Goal: Information Seeking & Learning: Check status

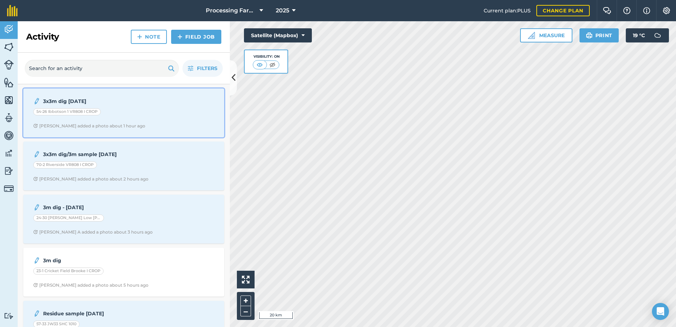
click at [130, 114] on div "54-26 Ibbotson 1 VR808 I CROP" at bounding box center [123, 112] width 181 height 9
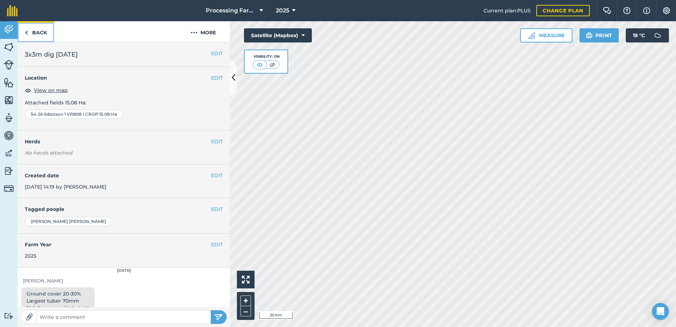
click at [42, 29] on link "Back" at bounding box center [36, 31] width 36 height 21
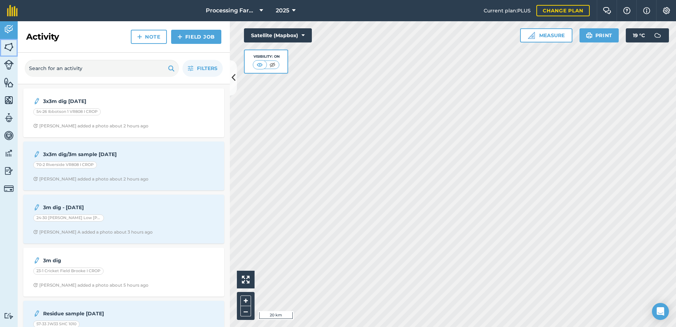
click at [6, 47] on img at bounding box center [9, 47] width 10 height 11
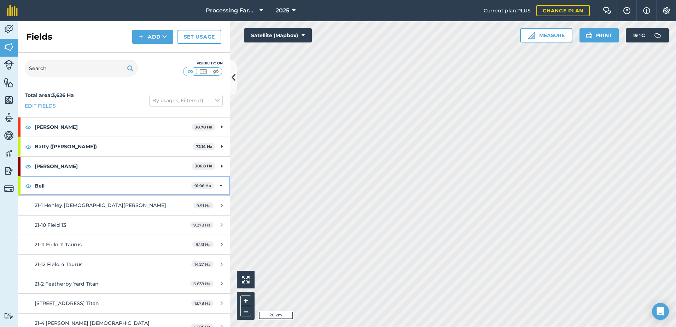
click at [57, 188] on strong "Bell" at bounding box center [113, 185] width 157 height 19
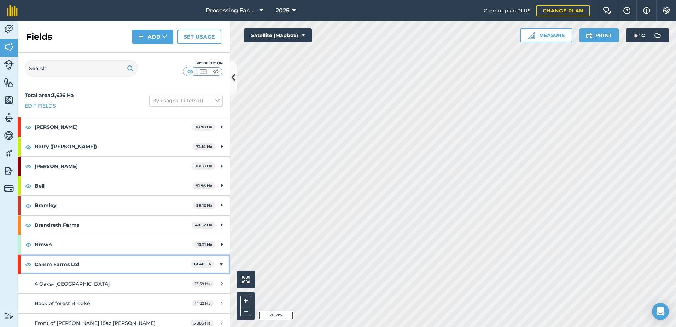
click at [73, 263] on strong "Camm Farms Ltd" at bounding box center [113, 264] width 156 height 19
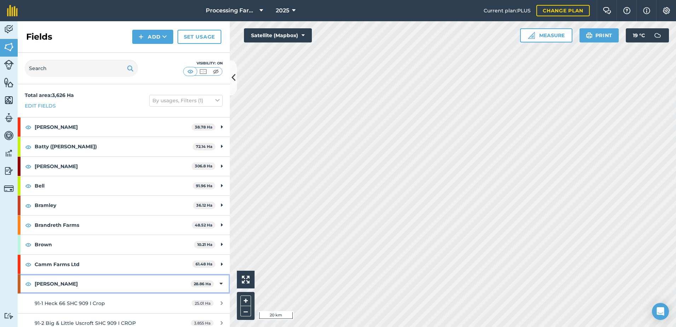
click at [86, 281] on strong "[PERSON_NAME]" at bounding box center [113, 283] width 156 height 19
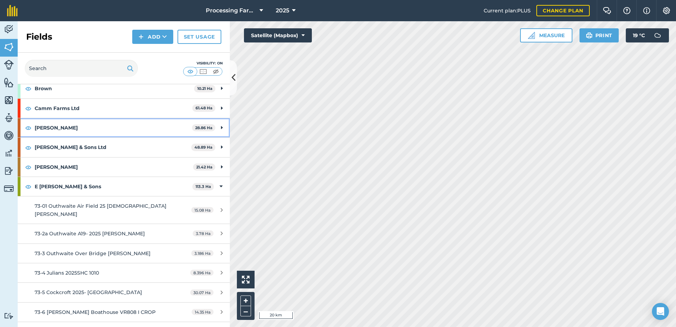
scroll to position [177, 0]
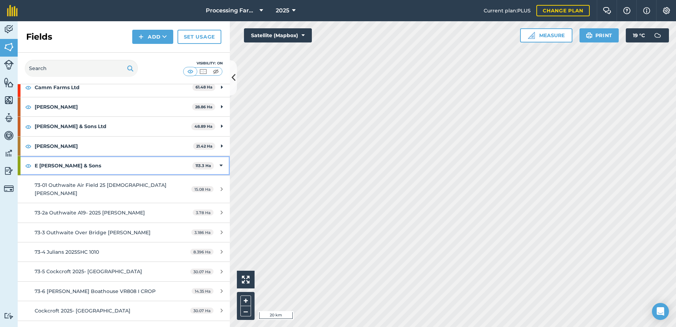
click at [75, 168] on strong "E [PERSON_NAME] & Sons" at bounding box center [114, 165] width 158 height 19
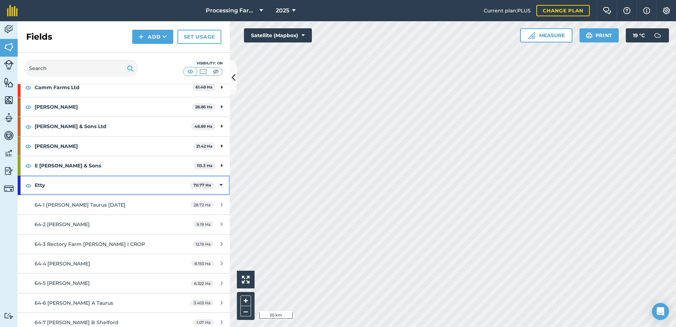
click at [66, 189] on strong "Etty" at bounding box center [113, 184] width 156 height 19
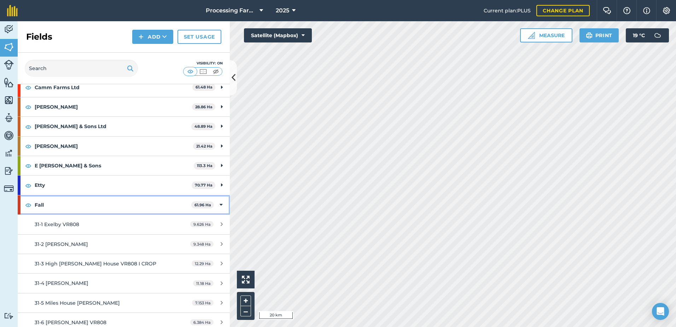
click at [74, 208] on strong "Fall" at bounding box center [113, 204] width 157 height 19
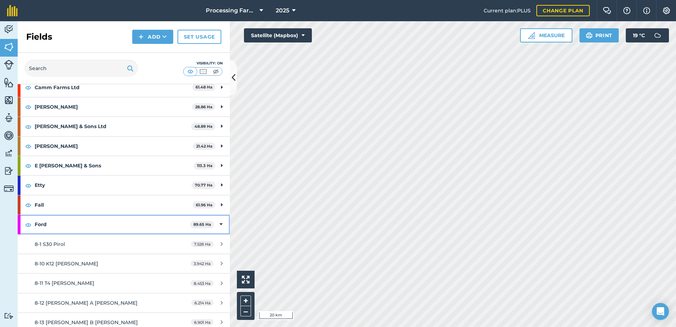
click at [81, 226] on strong "Ford" at bounding box center [113, 224] width 156 height 19
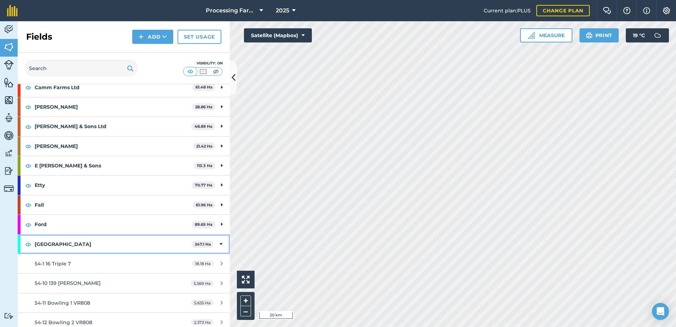
click at [83, 240] on strong "[GEOGRAPHIC_DATA]" at bounding box center [113, 244] width 157 height 19
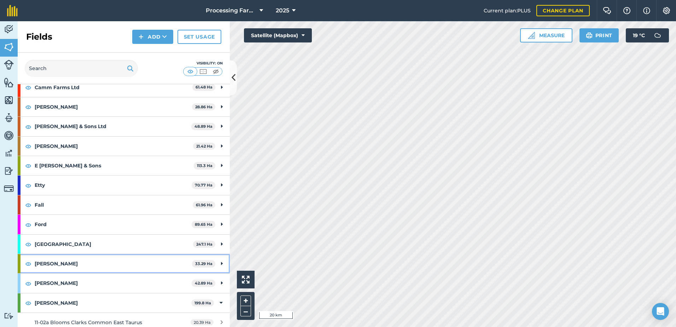
click at [73, 261] on strong "[PERSON_NAME]" at bounding box center [113, 263] width 157 height 19
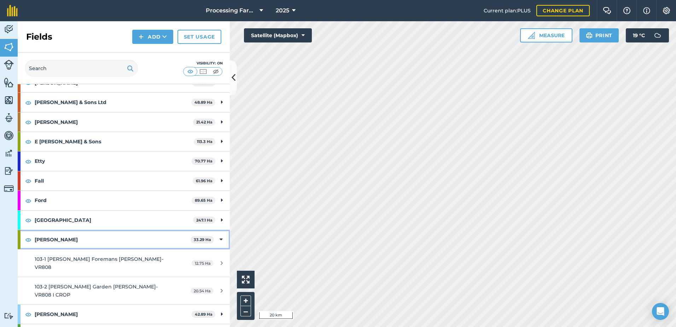
scroll to position [248, 0]
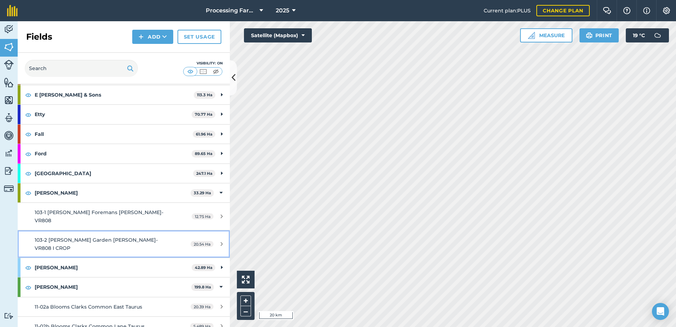
click at [111, 237] on link "103-2 Brocklesby Garden Platt- VR808 I CROP 20.54 Ha" at bounding box center [124, 243] width 212 height 27
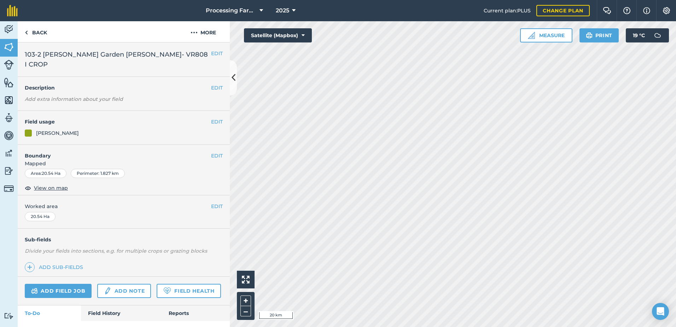
scroll to position [26, 0]
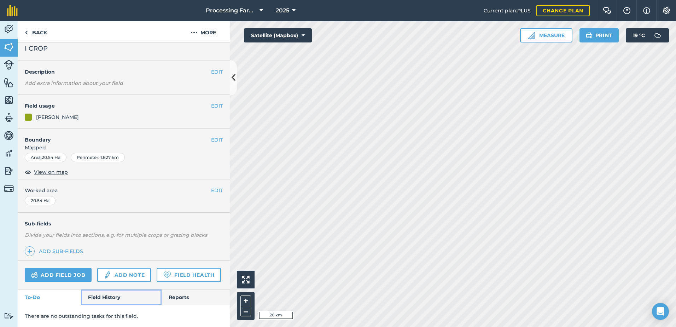
click at [110, 293] on link "Field History" at bounding box center [121, 297] width 80 height 16
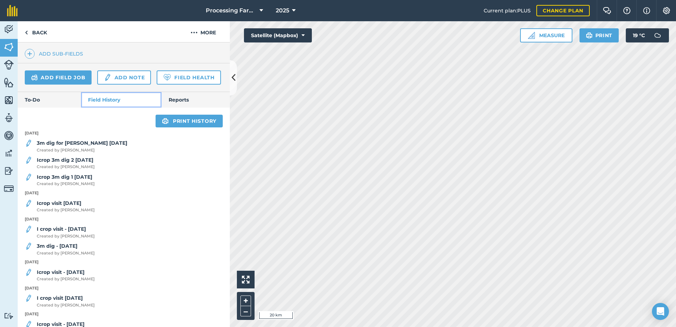
scroll to position [102, 0]
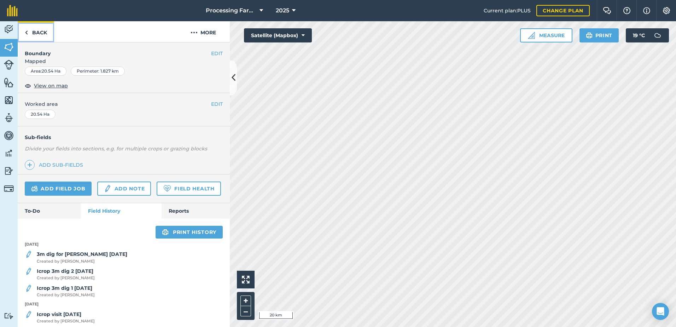
click at [35, 31] on link "Back" at bounding box center [36, 31] width 36 height 21
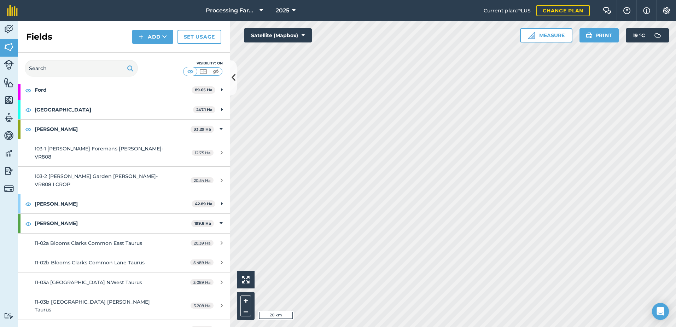
scroll to position [389, 0]
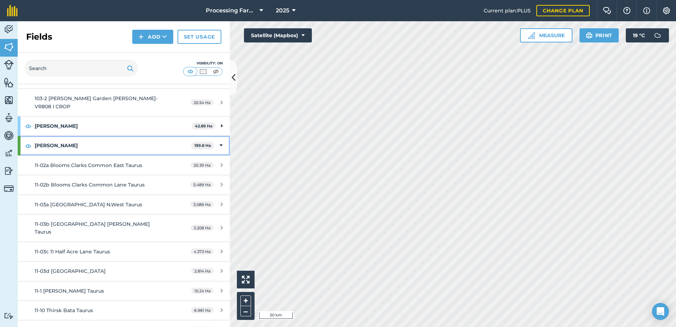
drag, startPoint x: 82, startPoint y: 127, endPoint x: 83, endPoint y: 122, distance: 5.2
click at [82, 136] on strong "[PERSON_NAME]" at bounding box center [113, 145] width 157 height 19
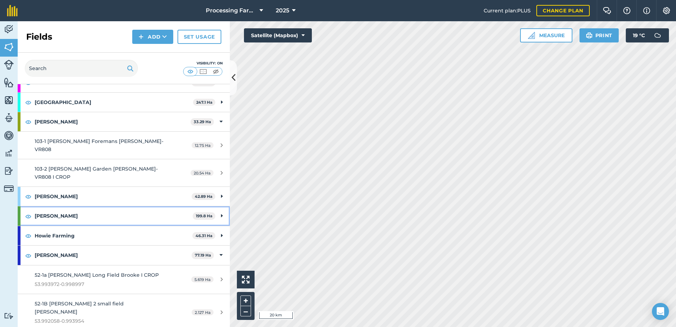
scroll to position [318, 0]
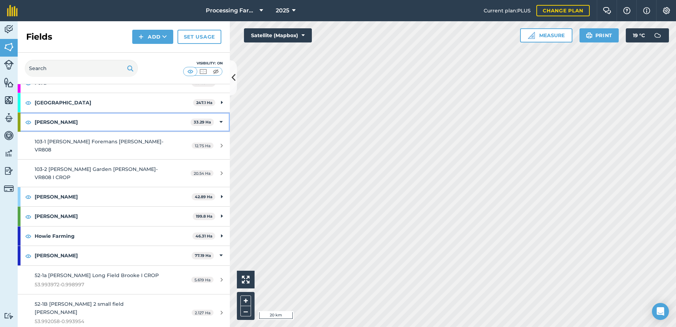
click at [89, 120] on strong "[PERSON_NAME]" at bounding box center [113, 122] width 156 height 19
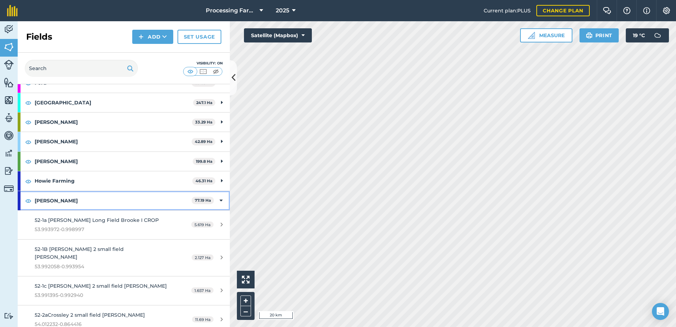
click at [87, 200] on strong "[PERSON_NAME]" at bounding box center [113, 200] width 157 height 19
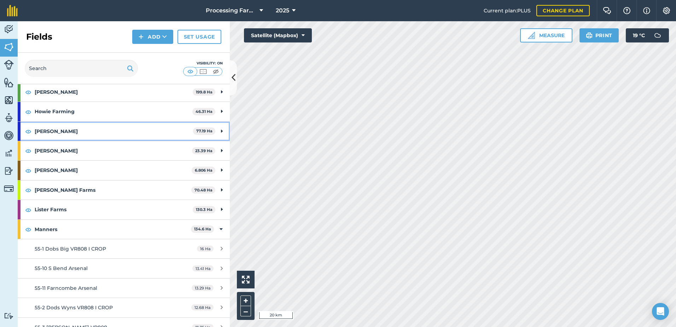
scroll to position [389, 0]
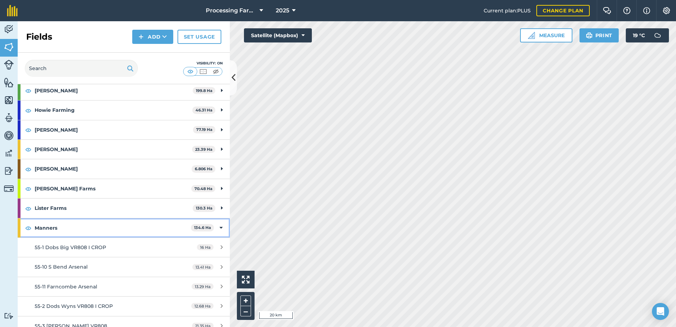
click at [89, 232] on strong "Manners" at bounding box center [113, 227] width 156 height 19
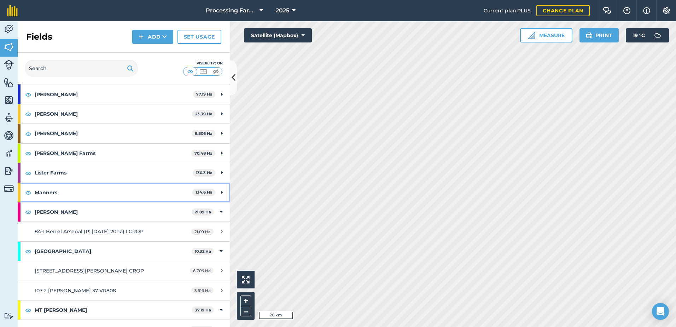
scroll to position [460, 0]
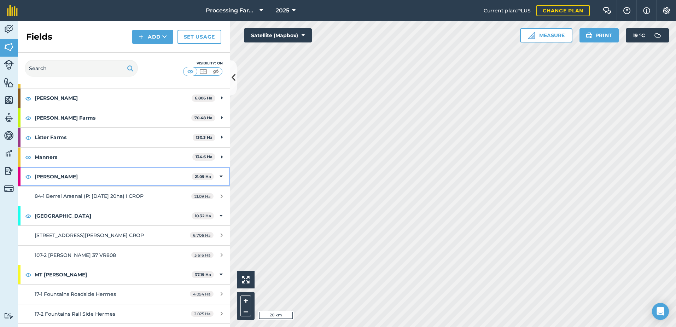
click at [86, 175] on strong "[PERSON_NAME]" at bounding box center [113, 176] width 157 height 19
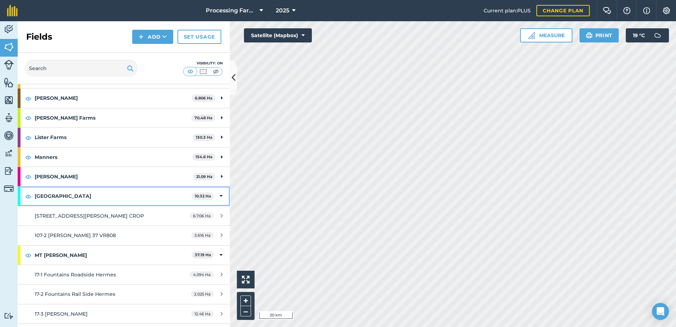
click at [84, 190] on strong "[GEOGRAPHIC_DATA]" at bounding box center [113, 195] width 157 height 19
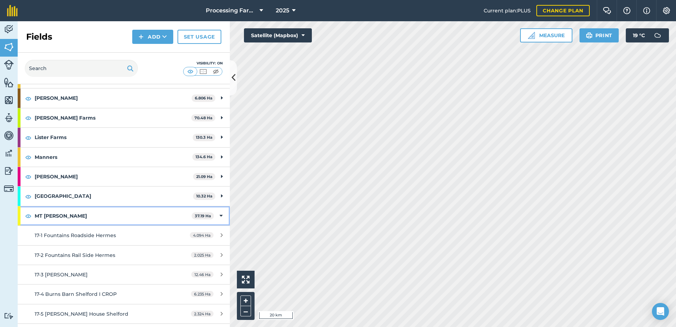
click at [87, 216] on strong "MT [PERSON_NAME]" at bounding box center [113, 215] width 157 height 19
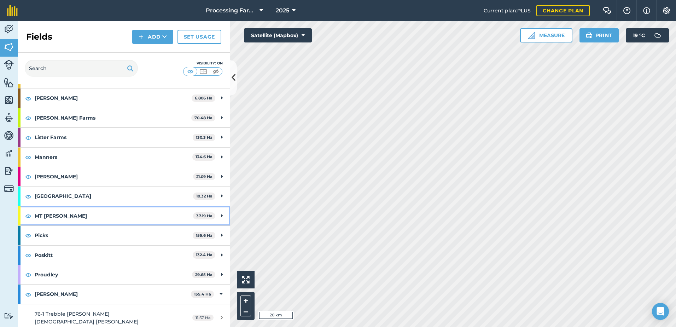
scroll to position [495, 0]
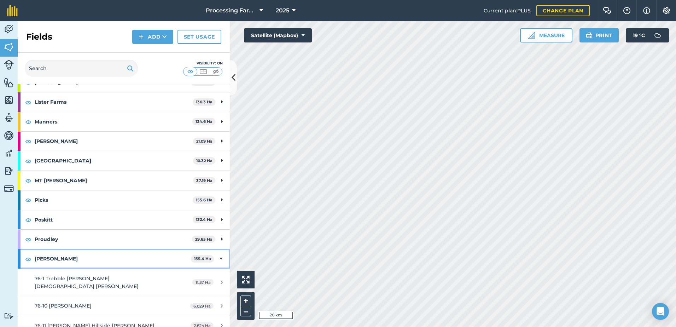
click at [67, 260] on strong "[PERSON_NAME]" at bounding box center [113, 258] width 156 height 19
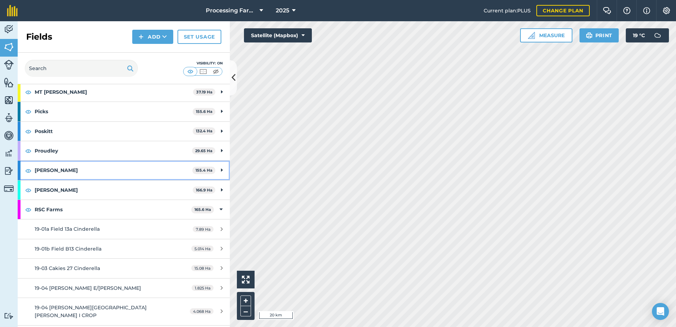
scroll to position [601, 0]
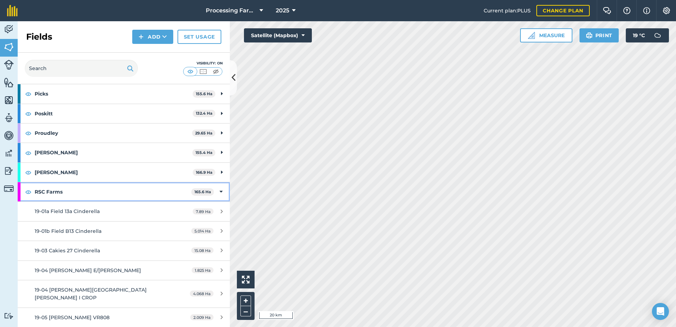
click at [75, 192] on strong "RSC Farms" at bounding box center [113, 191] width 157 height 19
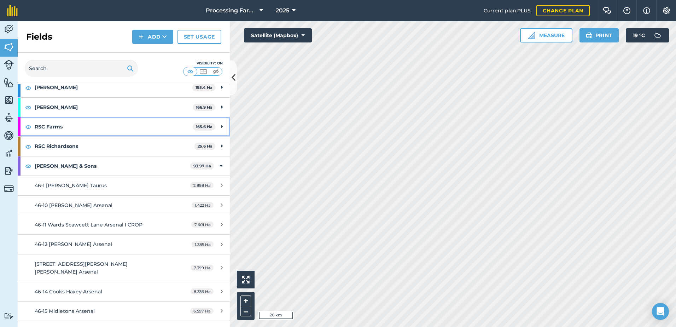
scroll to position [672, 0]
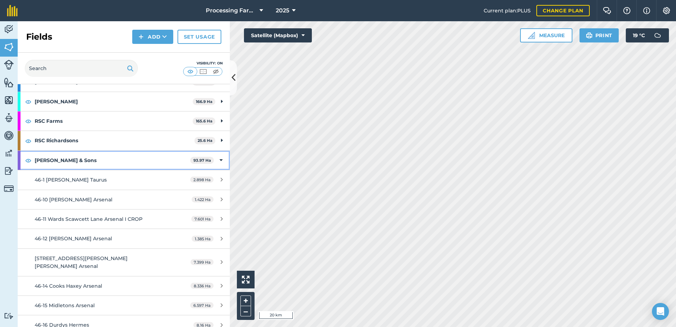
click at [76, 154] on strong "[PERSON_NAME] & Sons" at bounding box center [113, 160] width 156 height 19
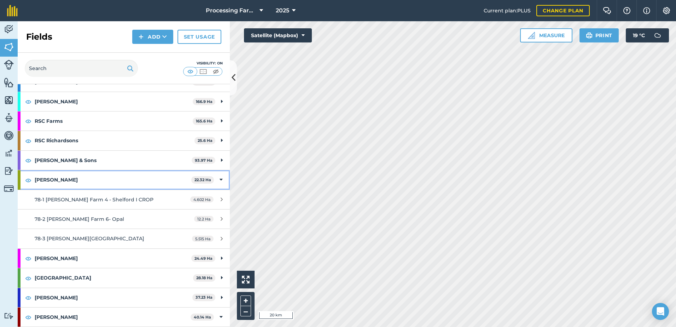
click at [89, 185] on strong "[PERSON_NAME]" at bounding box center [113, 179] width 157 height 19
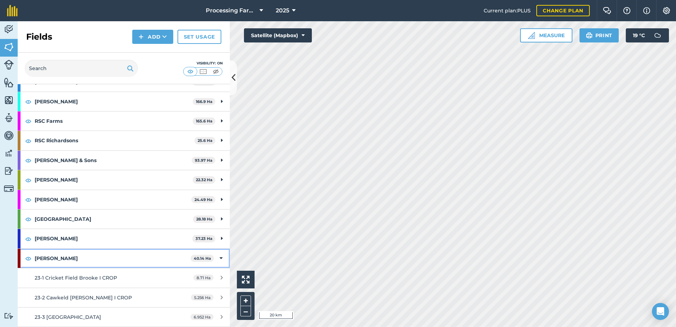
click at [62, 258] on strong "[PERSON_NAME]" at bounding box center [113, 258] width 156 height 19
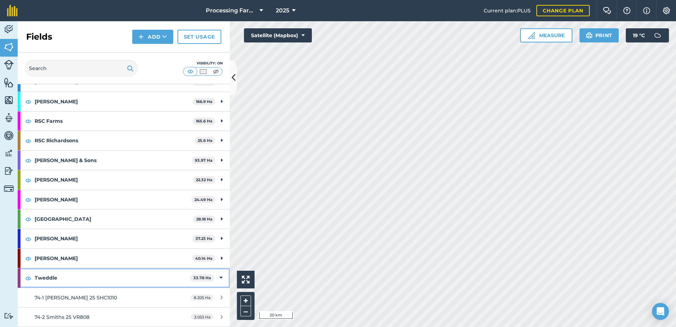
click at [70, 277] on strong "Tweddle" at bounding box center [113, 277] width 156 height 19
click at [70, 277] on strong "Tweddle" at bounding box center [113, 277] width 157 height 19
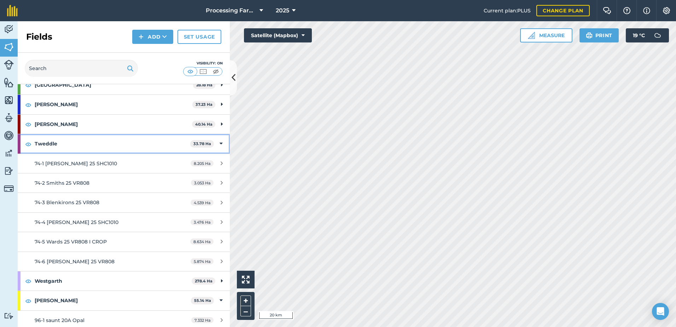
scroll to position [814, 0]
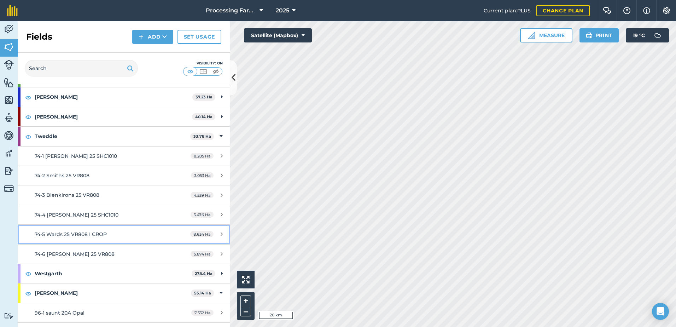
click at [97, 236] on span "74-5 Wards 25 VR808 I CROP" at bounding box center [71, 234] width 72 height 6
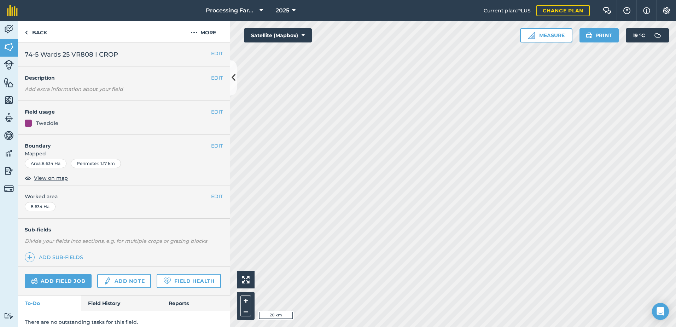
scroll to position [26, 0]
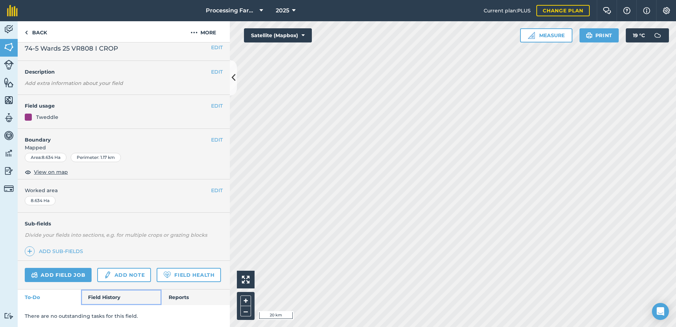
click at [101, 295] on link "Field History" at bounding box center [121, 297] width 80 height 16
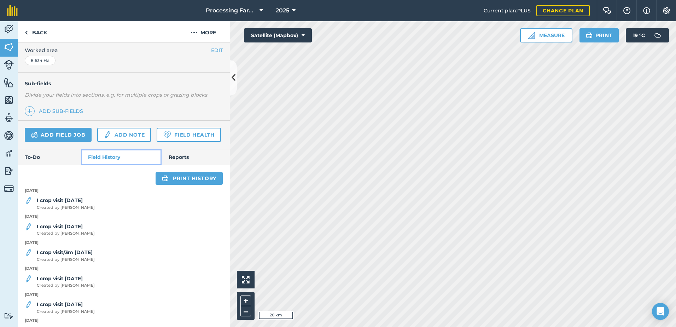
scroll to position [167, 0]
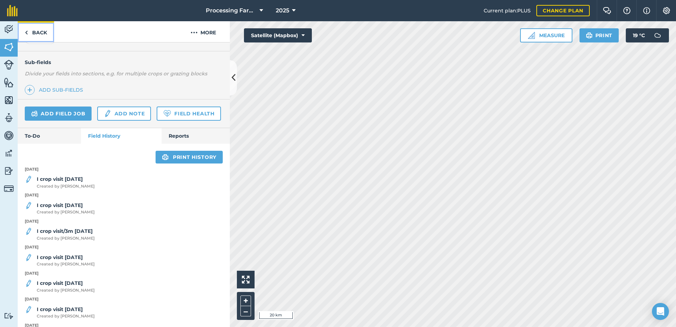
click at [41, 35] on link "Back" at bounding box center [36, 31] width 36 height 21
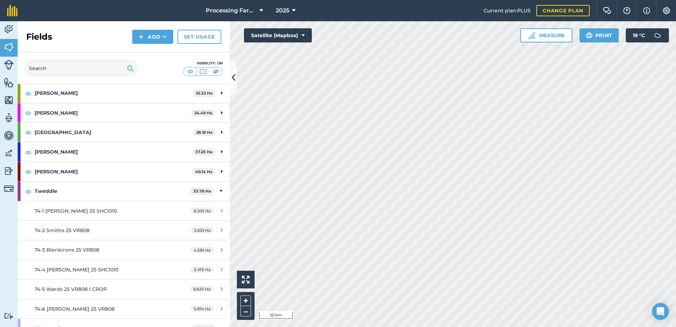
scroll to position [814, 0]
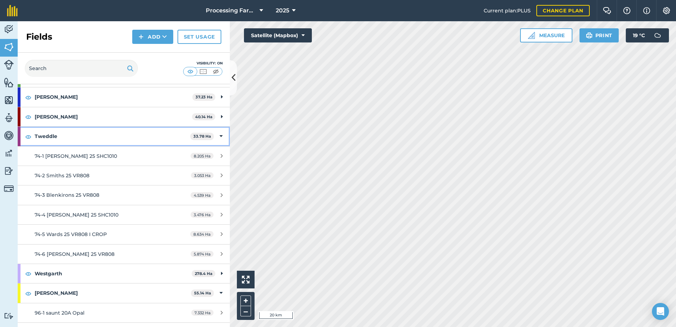
click at [74, 139] on strong "Tweddle" at bounding box center [113, 136] width 156 height 19
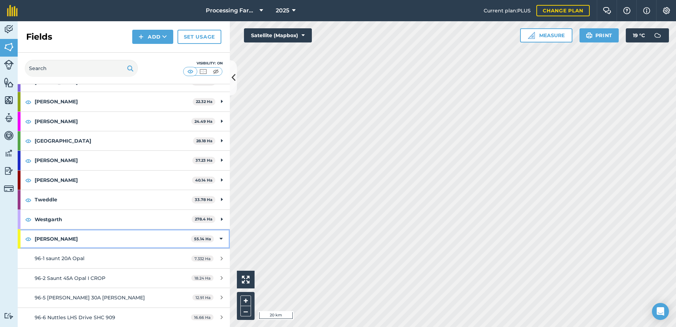
click at [57, 240] on strong "[PERSON_NAME]" at bounding box center [113, 238] width 156 height 19
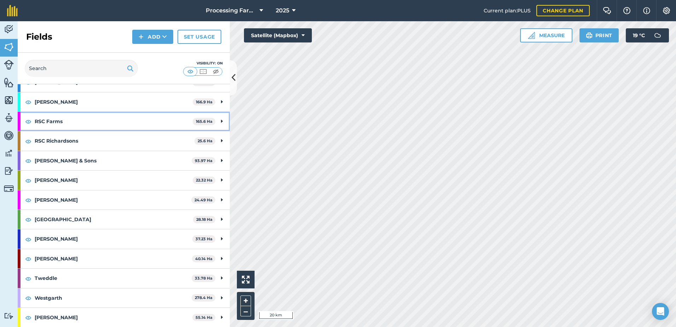
click at [57, 121] on strong "RSC Farms" at bounding box center [114, 121] width 158 height 19
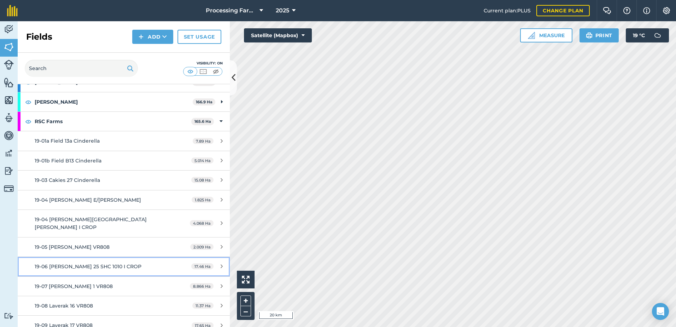
click at [93, 257] on link "19-06 Hobson 25 SHC 1010 I CROP 17.46 Ha" at bounding box center [124, 266] width 212 height 19
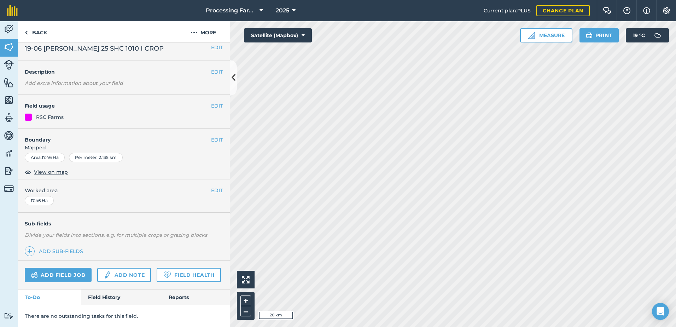
scroll to position [26, 0]
click at [113, 295] on link "Field History" at bounding box center [121, 297] width 80 height 16
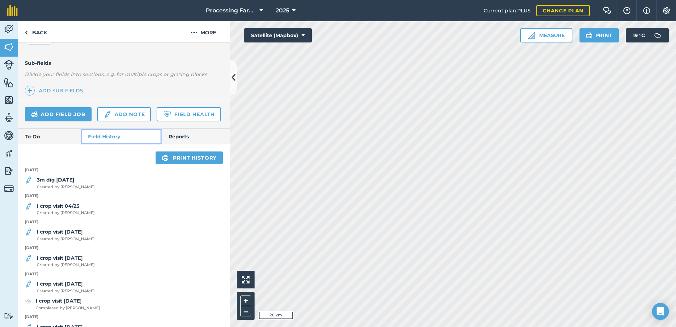
scroll to position [167, 0]
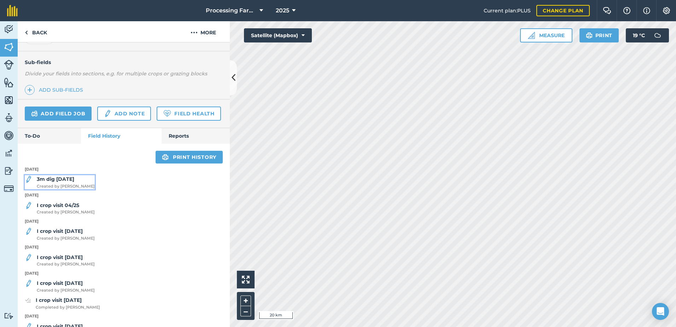
click at [69, 182] on strong "3m dig [DATE]" at bounding box center [56, 179] width 38 height 6
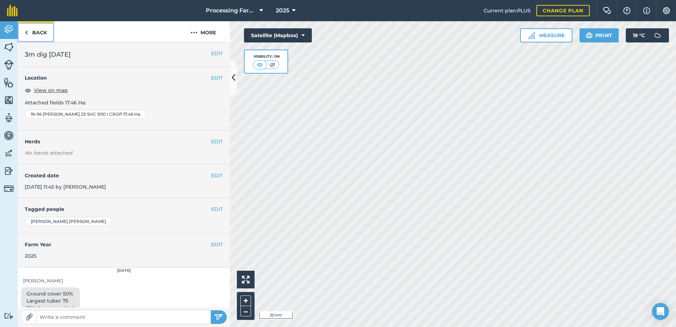
click at [39, 35] on link "Back" at bounding box center [36, 31] width 36 height 21
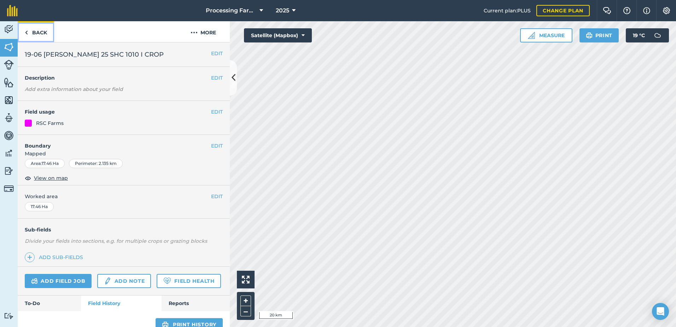
click at [38, 34] on link "Back" at bounding box center [36, 31] width 36 height 21
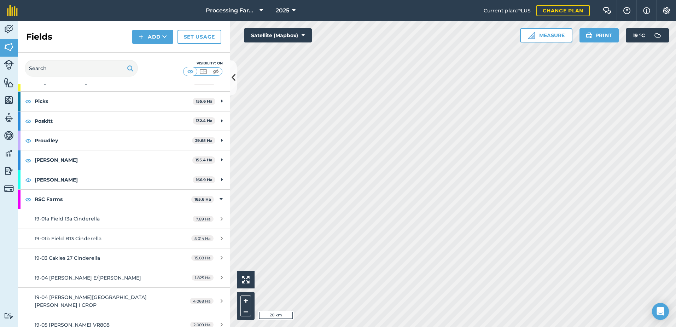
scroll to position [601, 0]
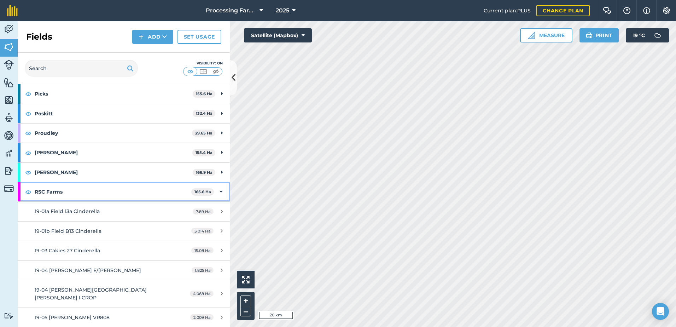
click at [132, 186] on strong "RSC Farms" at bounding box center [113, 191] width 157 height 19
